Goal: Find specific page/section: Find specific page/section

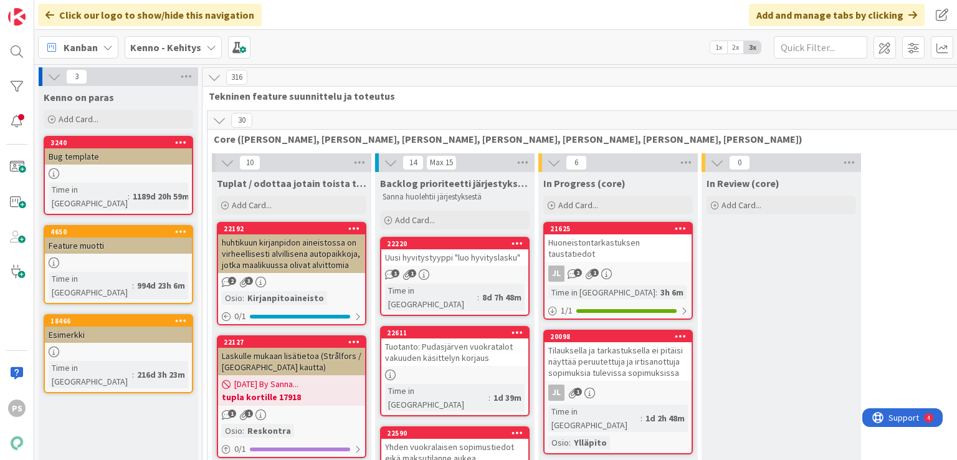
click at [201, 47] on div "Kenno - Kehitys" at bounding box center [173, 47] width 97 height 22
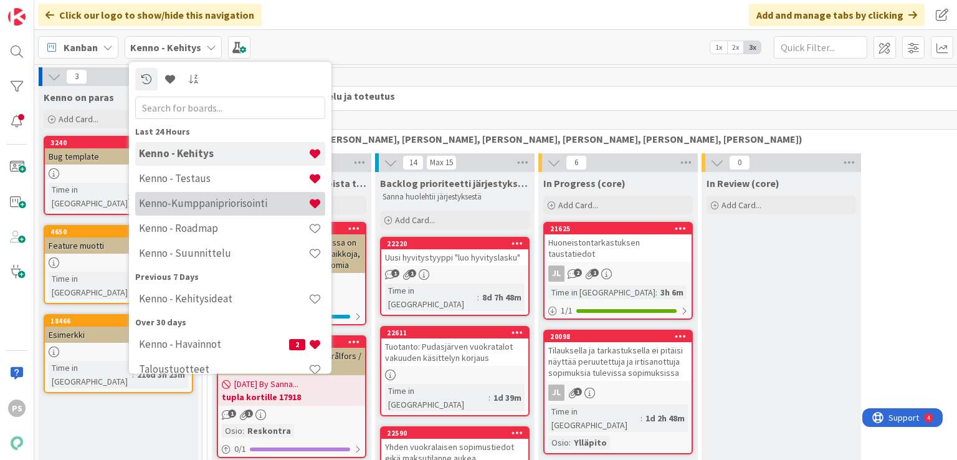
click at [249, 203] on h4 "Kenno-Kumppanipriorisointi" at bounding box center [223, 204] width 169 height 12
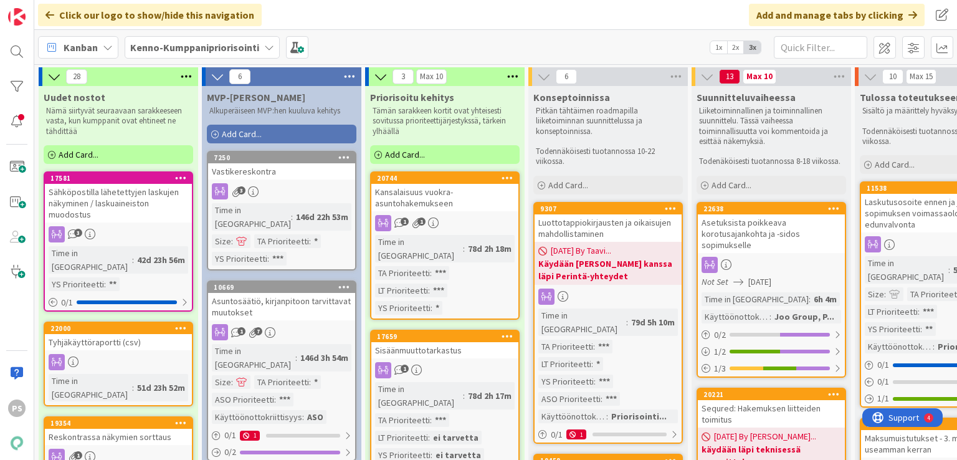
click at [591, 226] on div "Luottotappiokirjausten ja oikaisujen mahdollistaminen" at bounding box center [608, 227] width 147 height 27
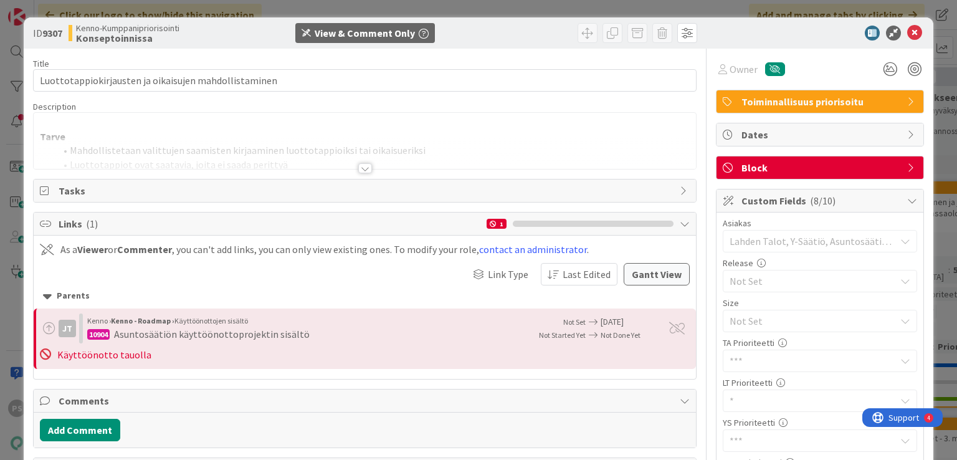
click at [363, 168] on div at bounding box center [365, 168] width 14 height 10
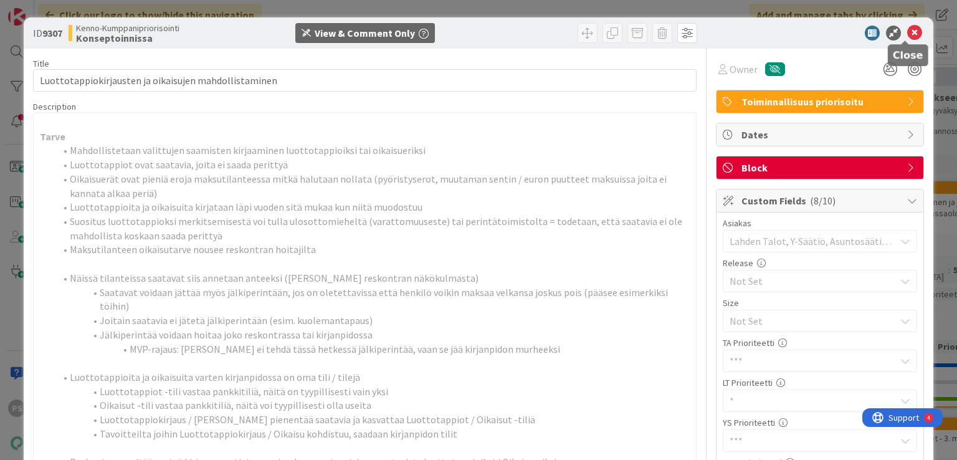
click at [908, 31] on icon at bounding box center [914, 33] width 15 height 15
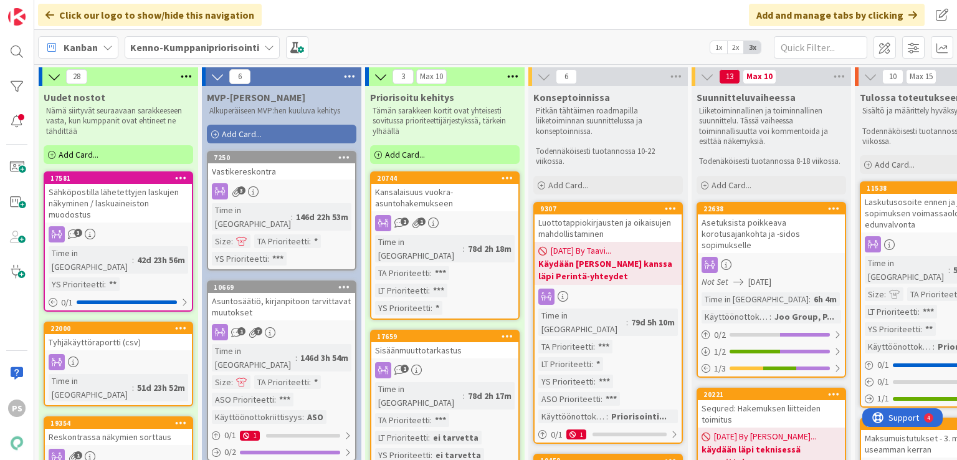
click at [265, 45] on icon at bounding box center [269, 47] width 10 height 10
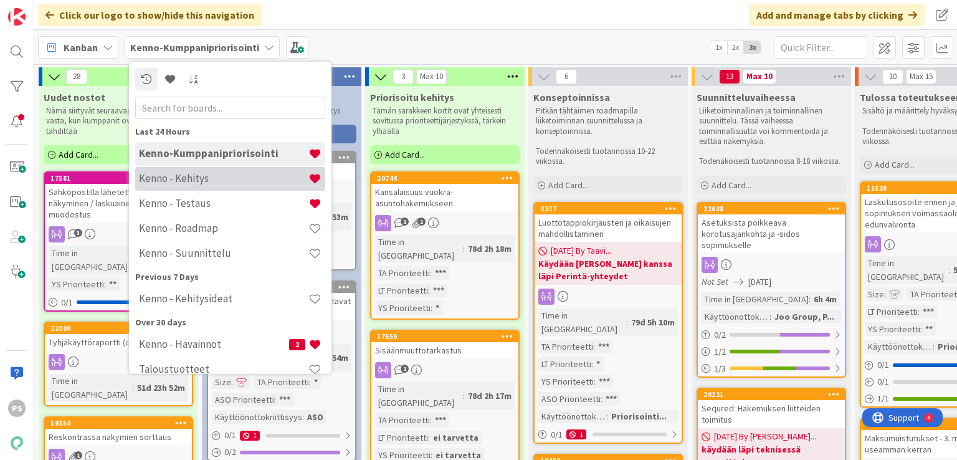
click at [223, 179] on h4 "Kenno - Kehitys" at bounding box center [223, 179] width 169 height 12
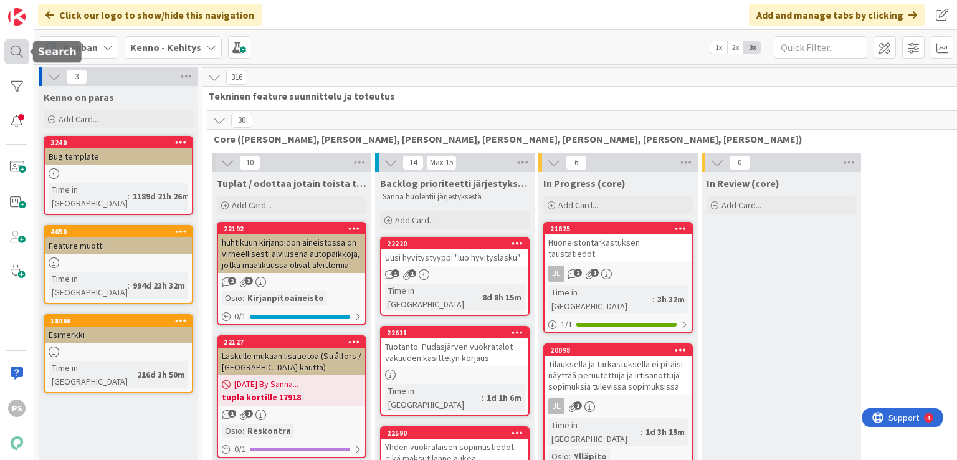
click at [12, 53] on div at bounding box center [16, 51] width 25 height 25
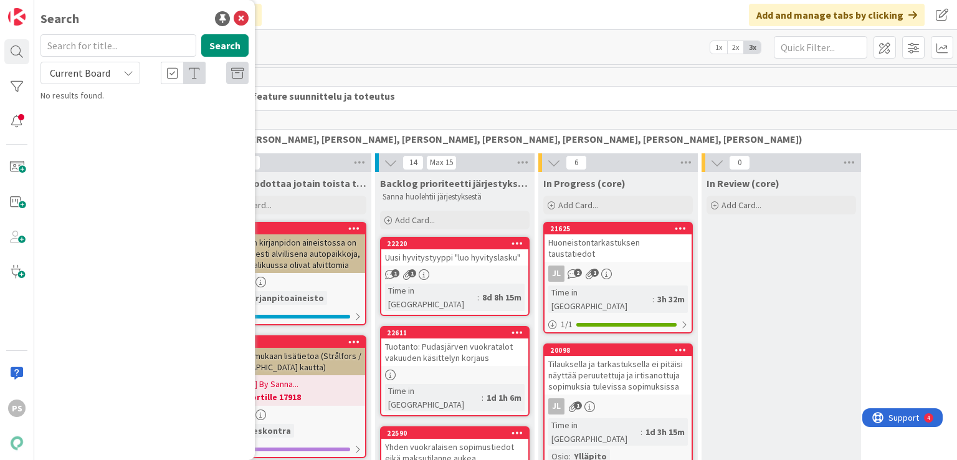
click at [100, 43] on input "text" at bounding box center [119, 45] width 156 height 22
click at [102, 43] on input "text" at bounding box center [119, 45] width 156 height 22
type input "luottotappio"
click at [130, 70] on icon at bounding box center [128, 73] width 10 height 10
click at [102, 127] on span "All Boards" at bounding box center [112, 124] width 130 height 19
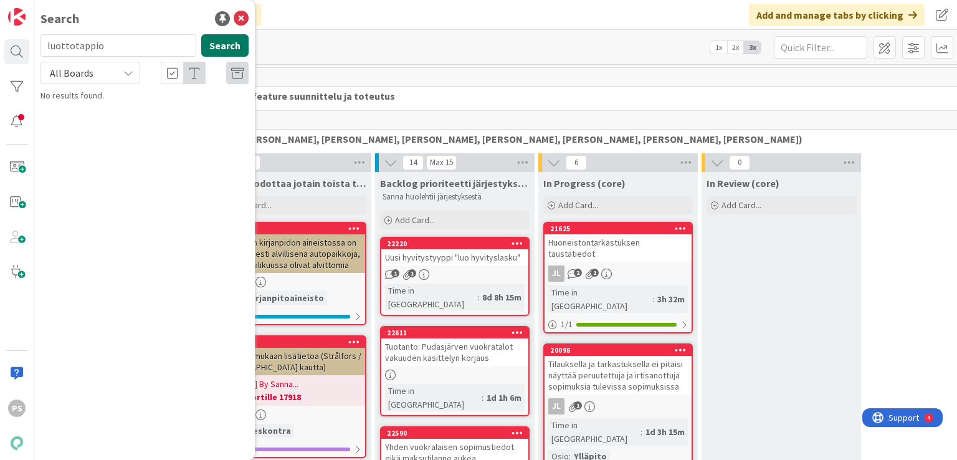
click at [224, 43] on button "Search" at bounding box center [224, 45] width 47 height 22
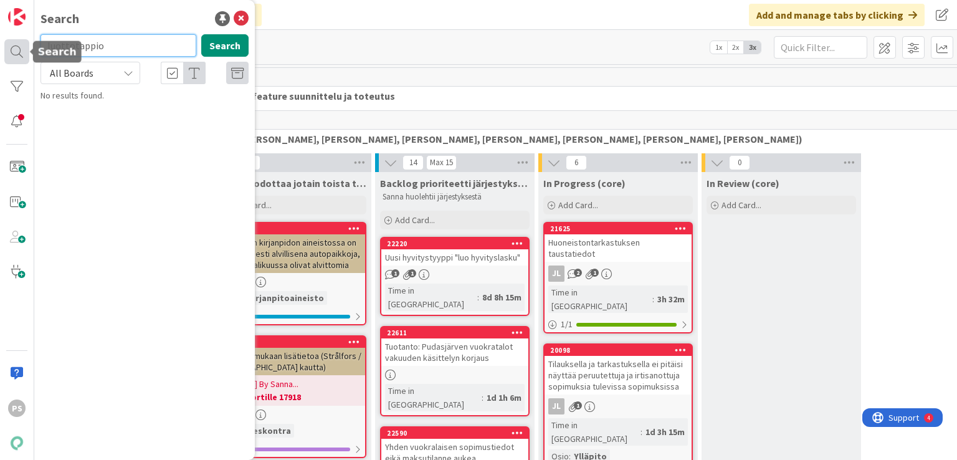
drag, startPoint x: 119, startPoint y: 44, endPoint x: 12, endPoint y: 47, distance: 107.2
click at [12, 47] on div "PS Search luottotappio Search All Boards Current Board All Boards No results fo…" at bounding box center [17, 230] width 34 height 460
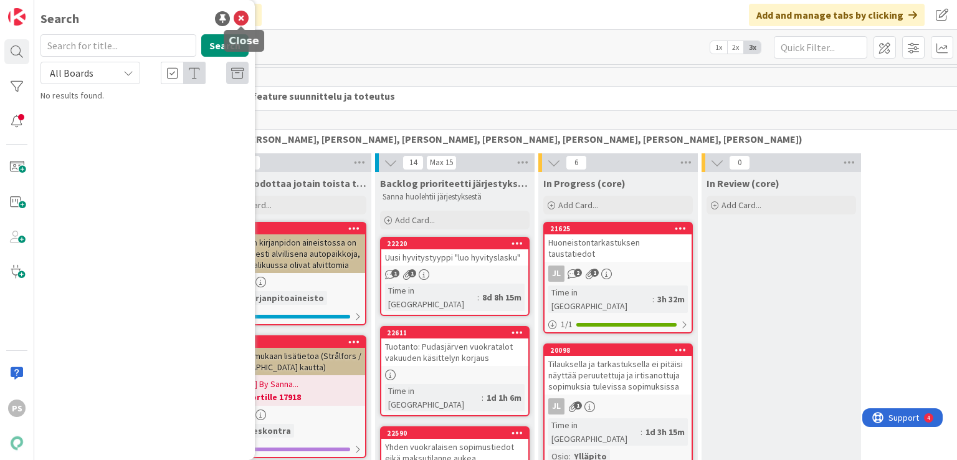
click at [243, 16] on icon at bounding box center [241, 18] width 15 height 15
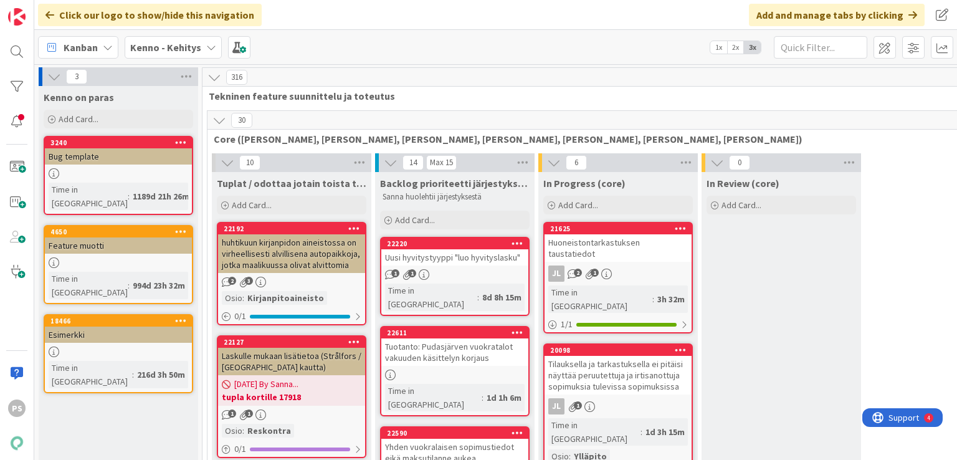
click at [627, 11] on div "Click our logo to show/hide this navigation Add and manage tabs by clicking" at bounding box center [495, 15] width 923 height 30
click at [16, 55] on div at bounding box center [16, 51] width 25 height 25
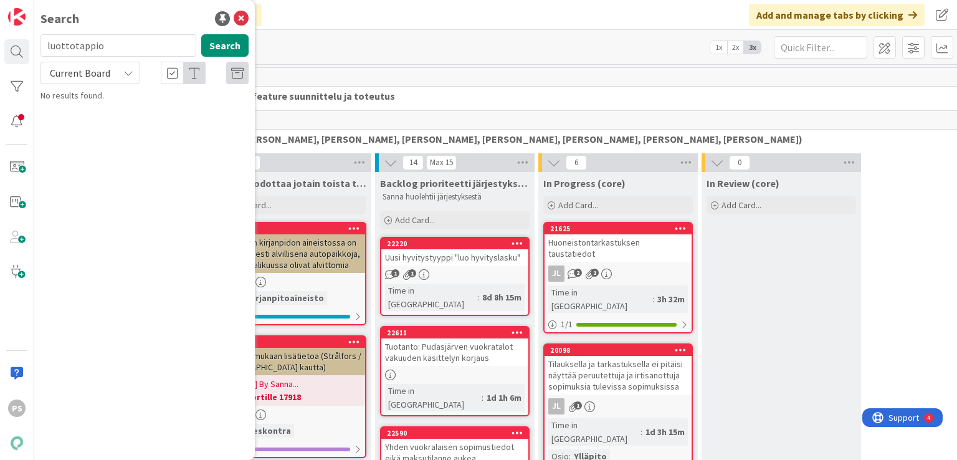
click at [72, 47] on input "luottotappio" at bounding box center [119, 45] width 156 height 22
type input "17799"
click at [123, 69] on icon at bounding box center [128, 73] width 10 height 10
click at [117, 125] on span "All Boards" at bounding box center [112, 124] width 130 height 19
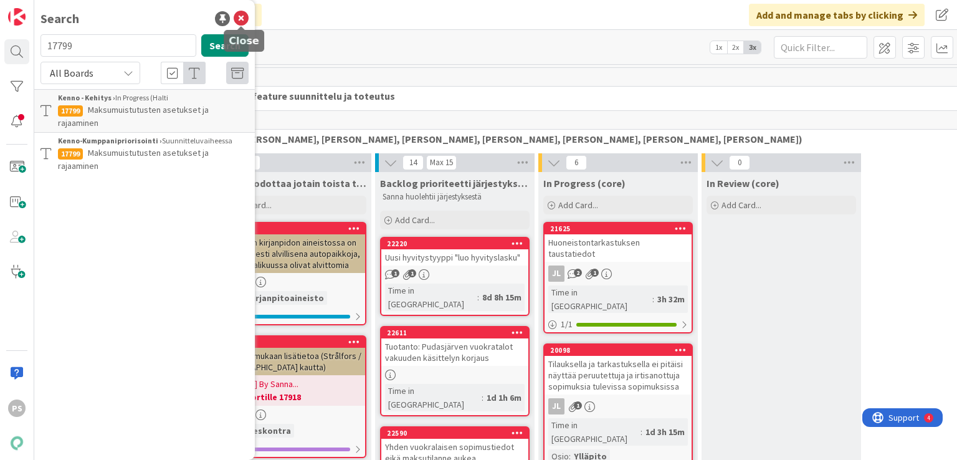
click at [242, 17] on icon at bounding box center [241, 18] width 15 height 15
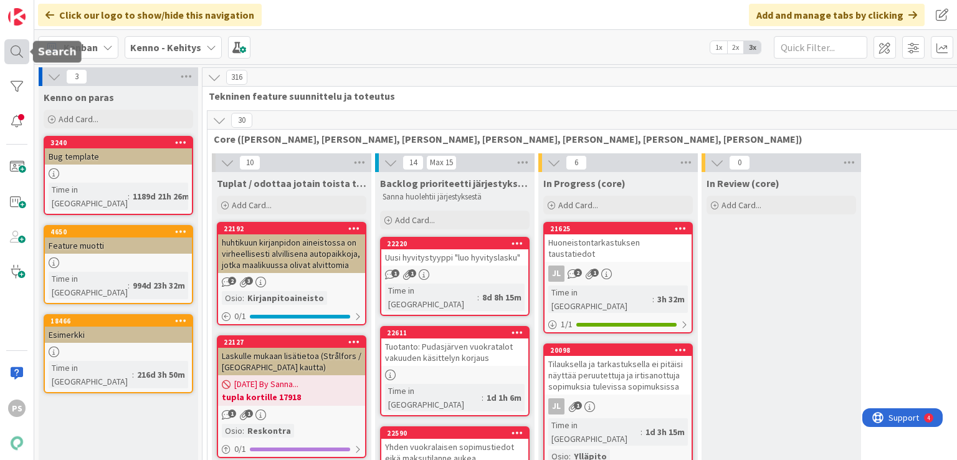
click at [19, 50] on div at bounding box center [16, 51] width 25 height 25
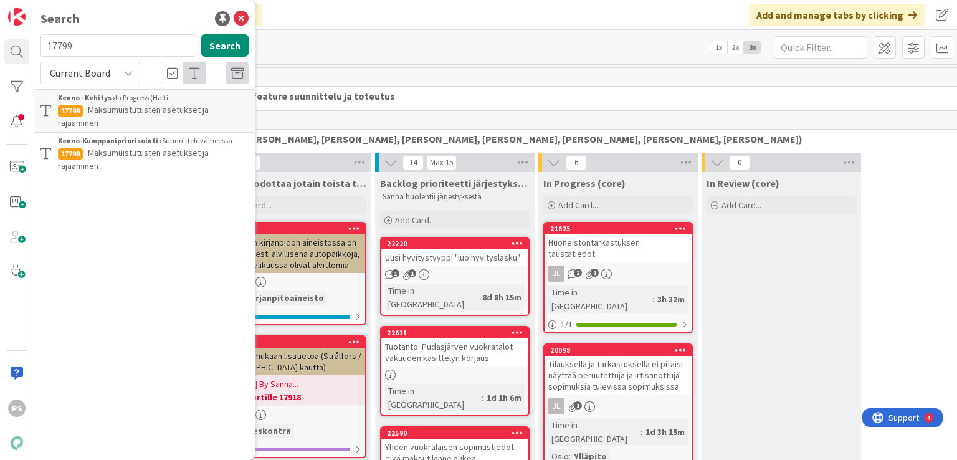
click at [47, 43] on input "17799" at bounding box center [119, 45] width 156 height 22
type input "12754"
click at [128, 68] on icon at bounding box center [128, 73] width 10 height 10
click at [115, 123] on span "All Boards" at bounding box center [112, 124] width 130 height 19
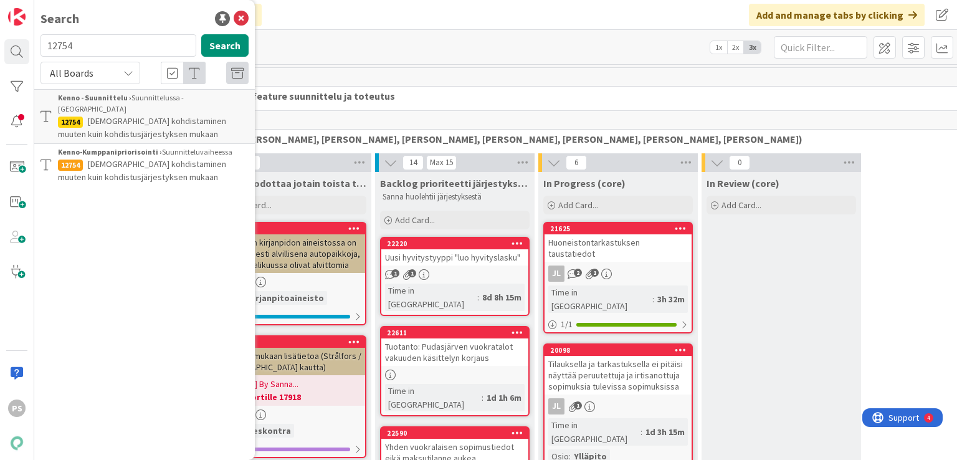
click at [174, 158] on span "[DEMOGRAPHIC_DATA] kohdistaminen muuten kuin kohdistusjärjestyksen mukaan" at bounding box center [142, 170] width 168 height 24
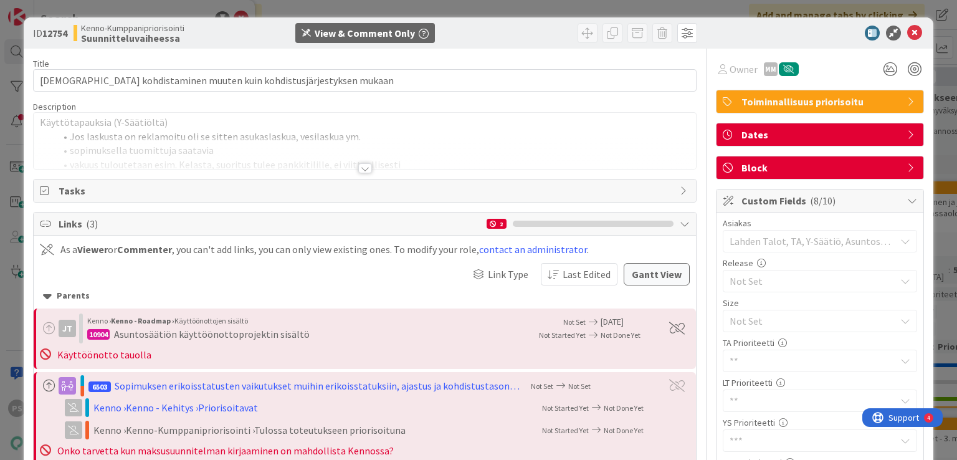
click at [361, 169] on div at bounding box center [365, 168] width 14 height 10
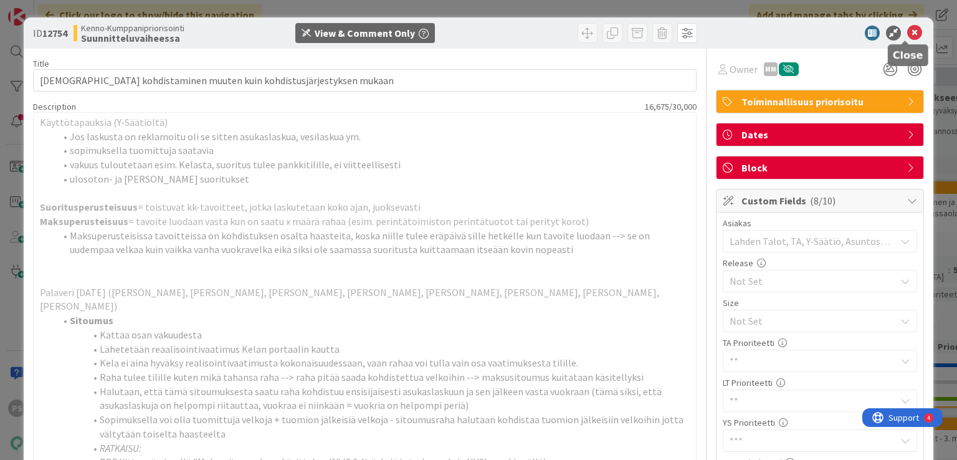
click at [907, 31] on icon at bounding box center [914, 33] width 15 height 15
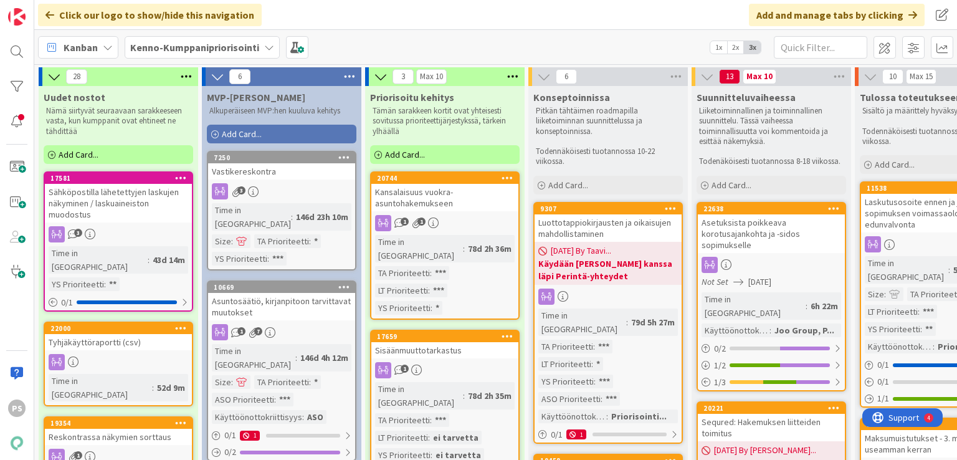
click at [518, 10] on div "Click our logo to show/hide this navigation Add and manage tabs by clicking" at bounding box center [495, 15] width 923 height 30
click at [266, 47] on icon at bounding box center [269, 47] width 10 height 10
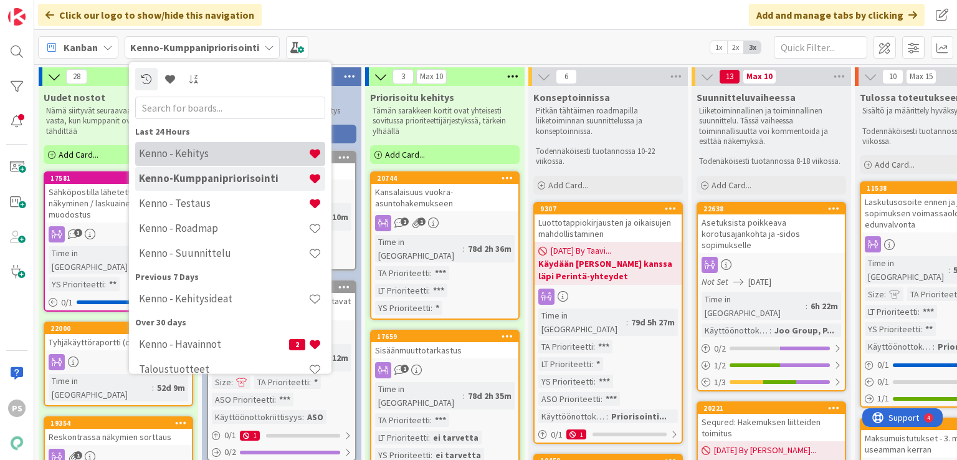
click at [204, 154] on h4 "Kenno - Kehitys" at bounding box center [223, 154] width 169 height 12
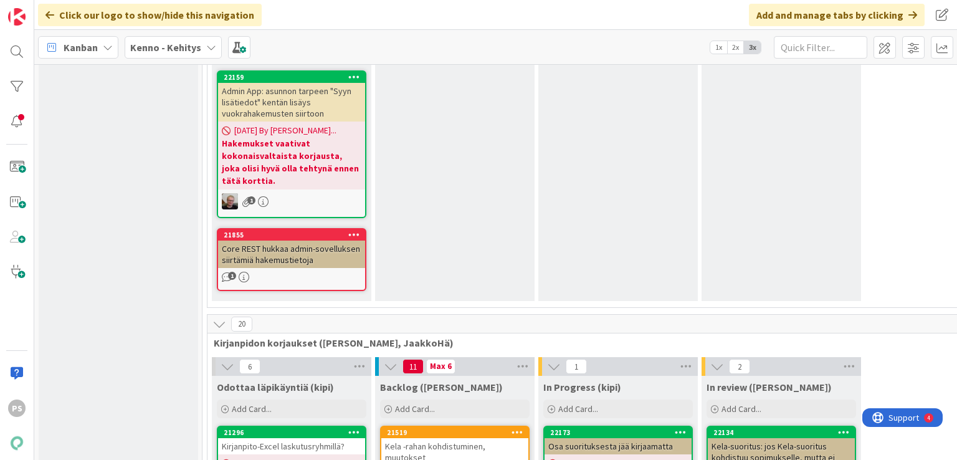
scroll to position [7655, 0]
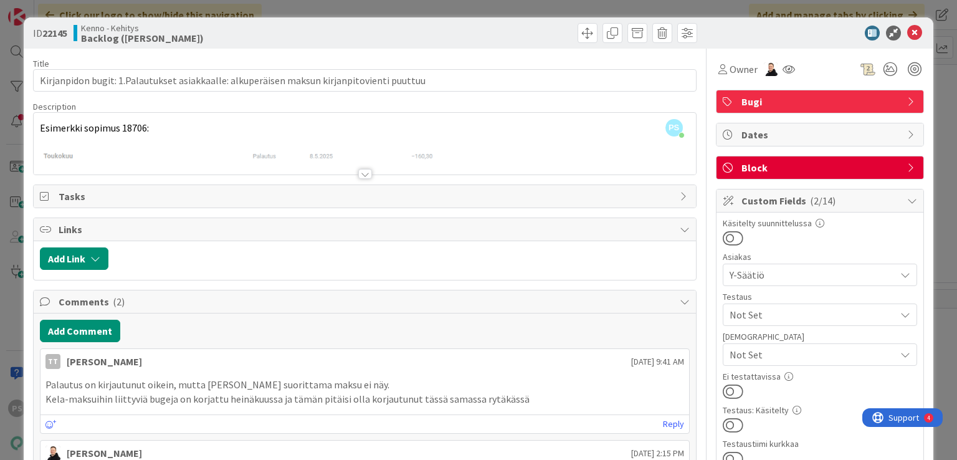
click at [360, 176] on div at bounding box center [365, 174] width 14 height 10
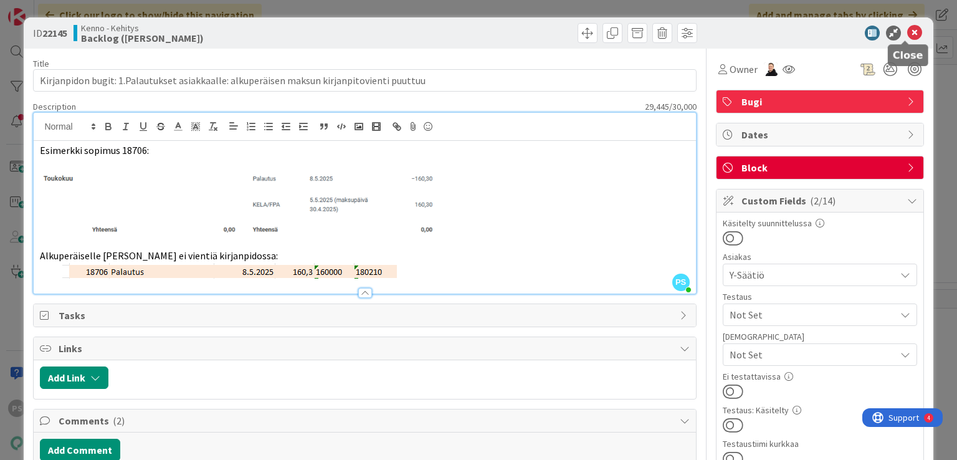
click at [907, 29] on icon at bounding box center [914, 33] width 15 height 15
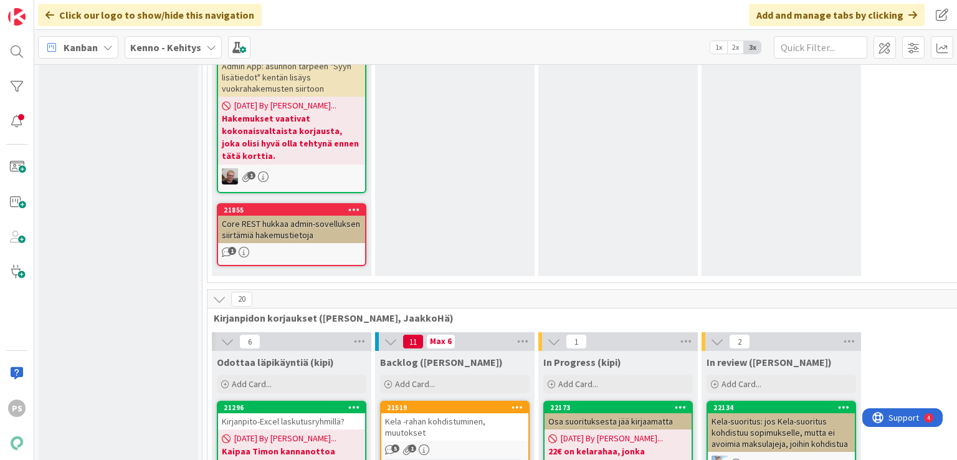
click at [426, 19] on div "Click our logo to show/hide this navigation Add and manage tabs by clicking" at bounding box center [495, 15] width 923 height 30
